Goal: Information Seeking & Learning: Learn about a topic

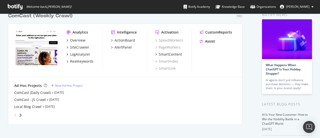
scroll to position [9, 0]
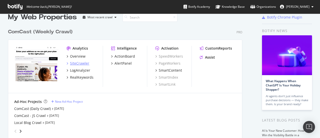
click at [83, 62] on div "SiteCrawler" at bounding box center [79, 63] width 19 height 5
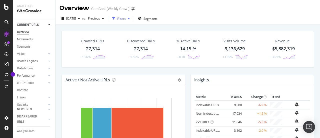
click at [126, 18] on div "Filters" at bounding box center [121, 19] width 9 height 4
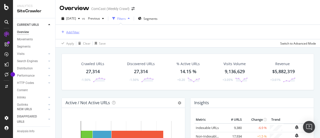
click at [70, 33] on div "Add Filter" at bounding box center [72, 32] width 13 height 4
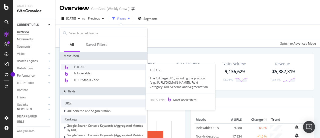
click at [83, 67] on span "Full URL" at bounding box center [79, 67] width 11 height 4
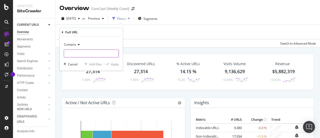
click at [82, 54] on input "text" at bounding box center [91, 54] width 55 height 8
type input "business"
click at [116, 64] on div "Apply" at bounding box center [115, 64] width 8 height 4
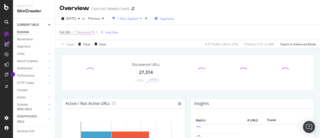
click at [174, 19] on span "Segments" at bounding box center [167, 19] width 14 height 4
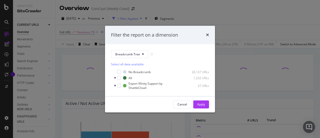
click at [135, 50] on div "Breadcrumb Tree Select all data available No Breadcrumb 26,137 URLs All 1,232 U…" at bounding box center [160, 70] width 110 height 52
click at [135, 52] on span "Breadcrumb Tree" at bounding box center [127, 54] width 25 height 4
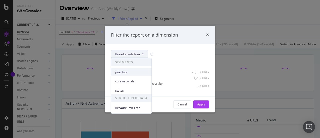
click at [129, 73] on span "pagetype" at bounding box center [131, 72] width 32 height 5
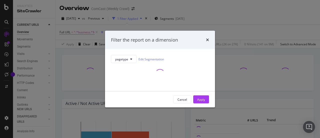
click at [86, 38] on div "Filter the report on a dimension pagetype Edit Segmentation Cancel Apply" at bounding box center [160, 69] width 320 height 138
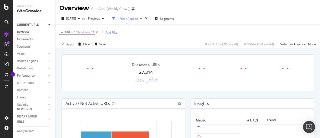
click at [97, 34] on icon at bounding box center [97, 32] width 4 height 5
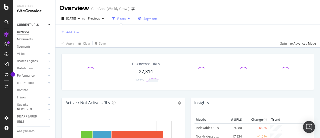
click at [157, 19] on span "Segments" at bounding box center [151, 19] width 14 height 4
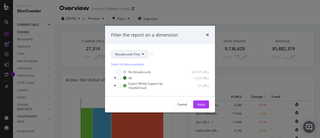
click at [128, 54] on span "Breadcrumb Tree" at bounding box center [127, 54] width 25 height 4
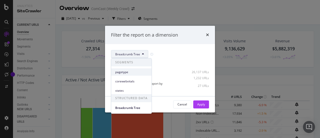
click at [126, 72] on span "pagetype" at bounding box center [131, 72] width 32 height 5
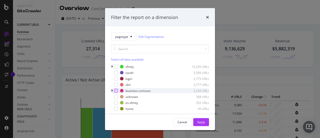
click at [116, 91] on div "modal" at bounding box center [116, 91] width 4 height 4
click at [111, 90] on div "modal" at bounding box center [112, 90] width 3 height 5
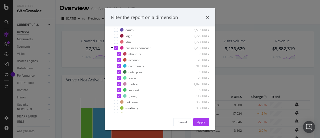
scroll to position [47, 0]
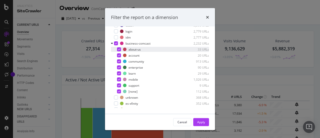
click at [119, 49] on icon "modal" at bounding box center [119, 49] width 2 height 3
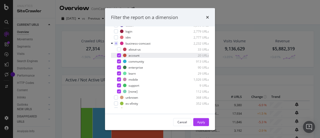
click at [120, 54] on icon "modal" at bounding box center [119, 55] width 2 height 3
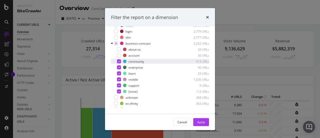
click at [120, 61] on icon "modal" at bounding box center [119, 61] width 2 height 3
click at [120, 73] on icon "modal" at bounding box center [119, 73] width 2 height 3
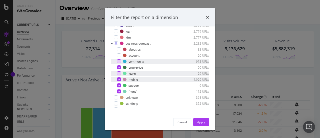
click at [119, 78] on icon "modal" at bounding box center [119, 79] width 2 height 3
click at [119, 84] on icon "modal" at bounding box center [119, 85] width 2 height 3
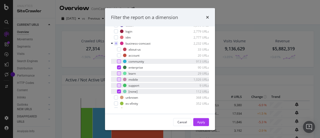
click at [119, 90] on icon "modal" at bounding box center [119, 91] width 2 height 3
click at [202, 123] on div "Apply" at bounding box center [201, 122] width 8 height 4
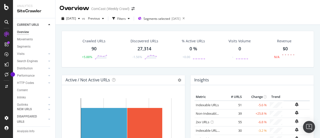
click at [93, 49] on div "90" at bounding box center [94, 49] width 5 height 7
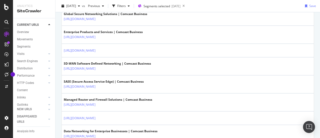
scroll to position [126, 0]
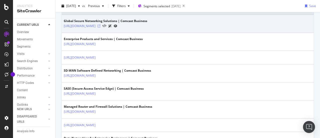
click at [101, 25] on icon at bounding box center [99, 26] width 3 height 3
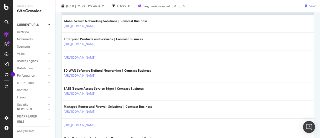
scroll to position [0, 0]
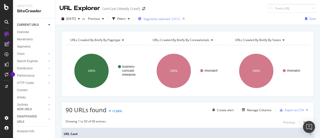
click at [165, 16] on div "Segments selected 2024-10-15" at bounding box center [159, 19] width 43 height 8
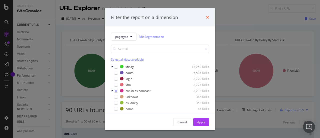
click at [206, 17] on icon "times" at bounding box center [207, 17] width 3 height 4
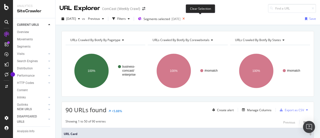
click at [187, 18] on icon at bounding box center [184, 18] width 6 height 7
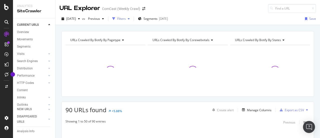
click at [126, 19] on div "Filters" at bounding box center [121, 19] width 9 height 4
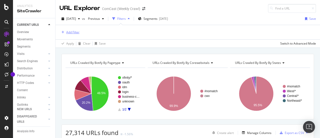
click at [77, 31] on div "Add Filter" at bounding box center [72, 32] width 13 height 4
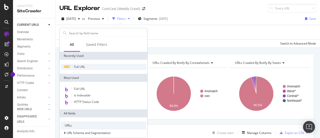
click at [81, 69] on div "Full URL" at bounding box center [104, 67] width 86 height 6
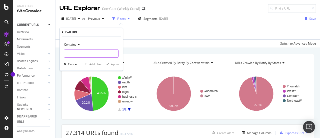
click at [87, 55] on input "text" at bounding box center [91, 54] width 55 height 8
paste input "business.comcast.com/enterprise"
type input "business.comcast.com/enterprise"
click at [113, 65] on div "Apply" at bounding box center [115, 64] width 8 height 4
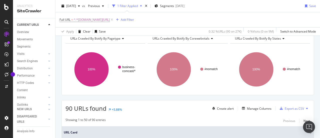
scroll to position [134, 0]
